Goal: Navigation & Orientation: Find specific page/section

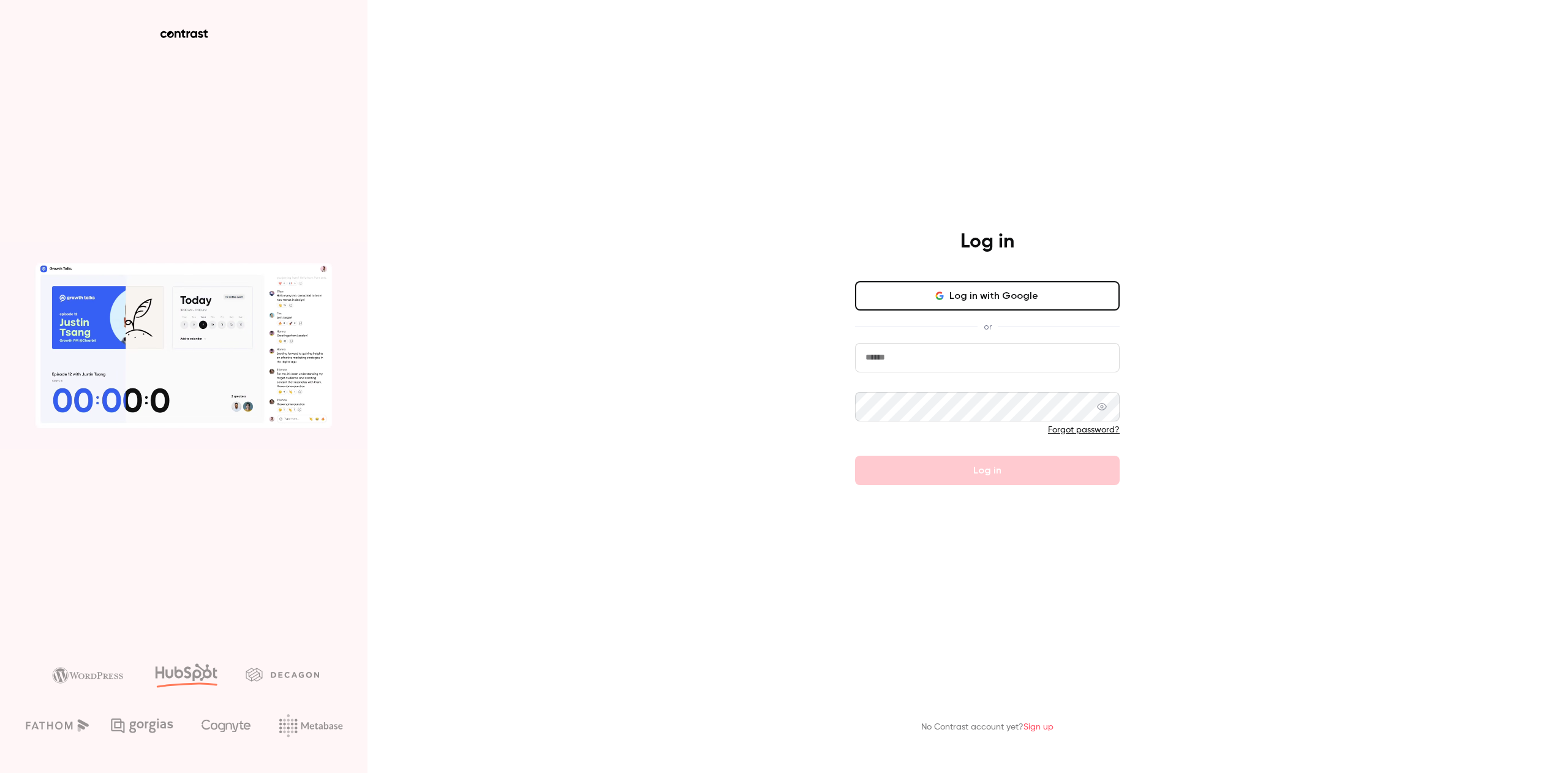
click at [1040, 296] on button "Log in with Google" at bounding box center [988, 296] width 265 height 29
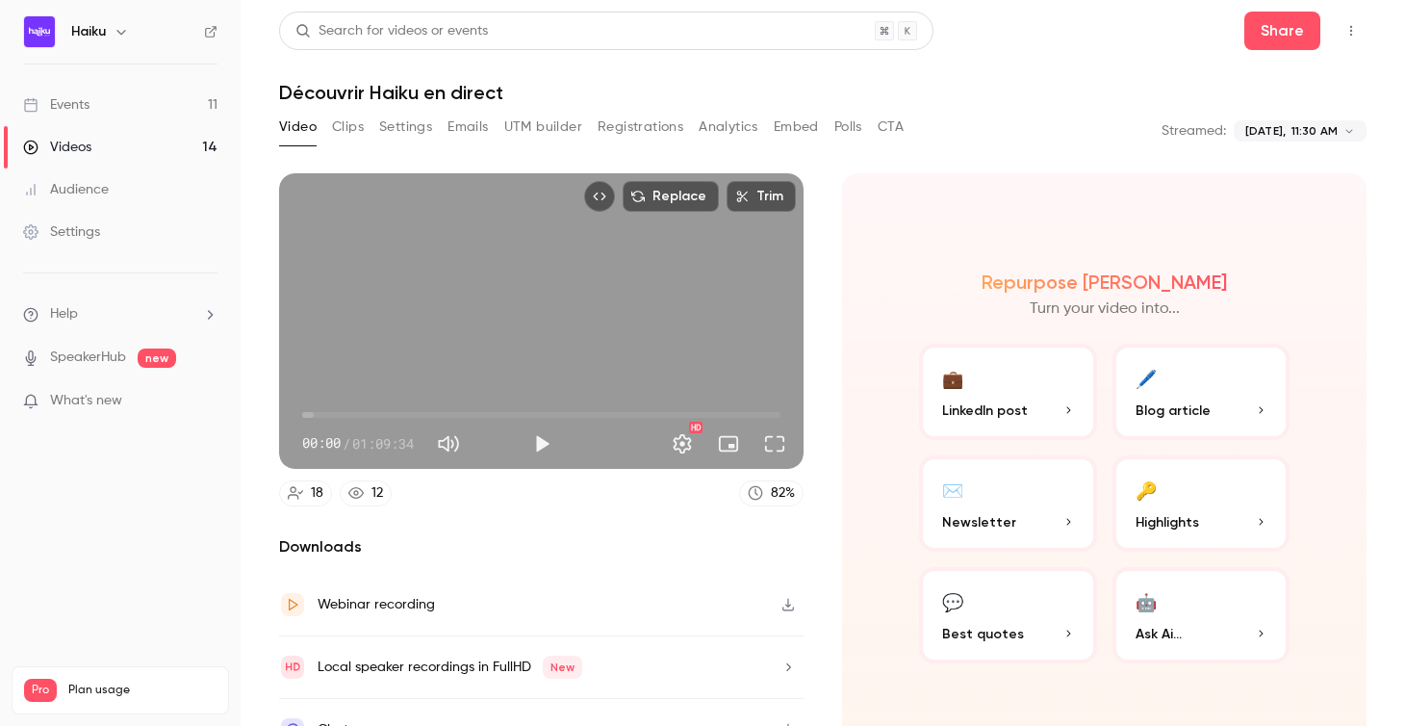
click at [1401, 105] on main "**********" at bounding box center [823, 363] width 1165 height 726
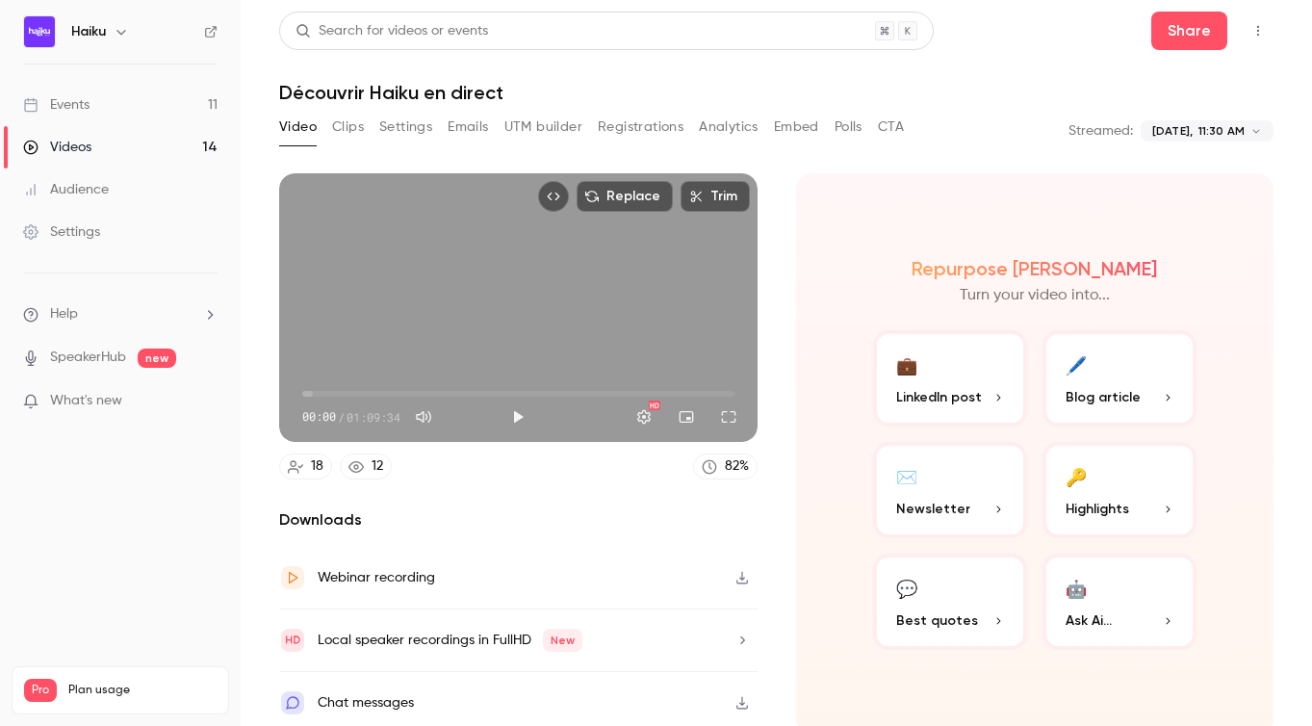
click at [83, 95] on div "Events" at bounding box center [56, 104] width 66 height 19
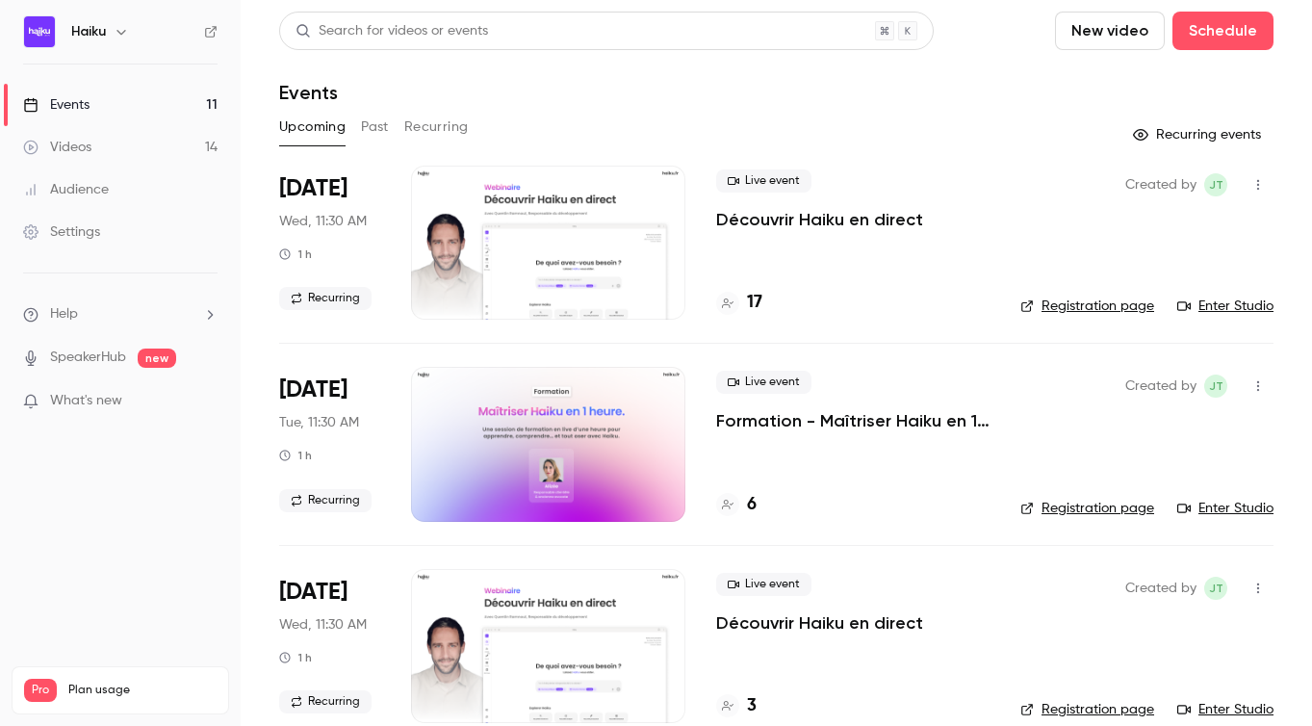
click at [1221, 307] on link "Enter Studio" at bounding box center [1225, 305] width 96 height 19
